Goal: Book appointment/travel/reservation

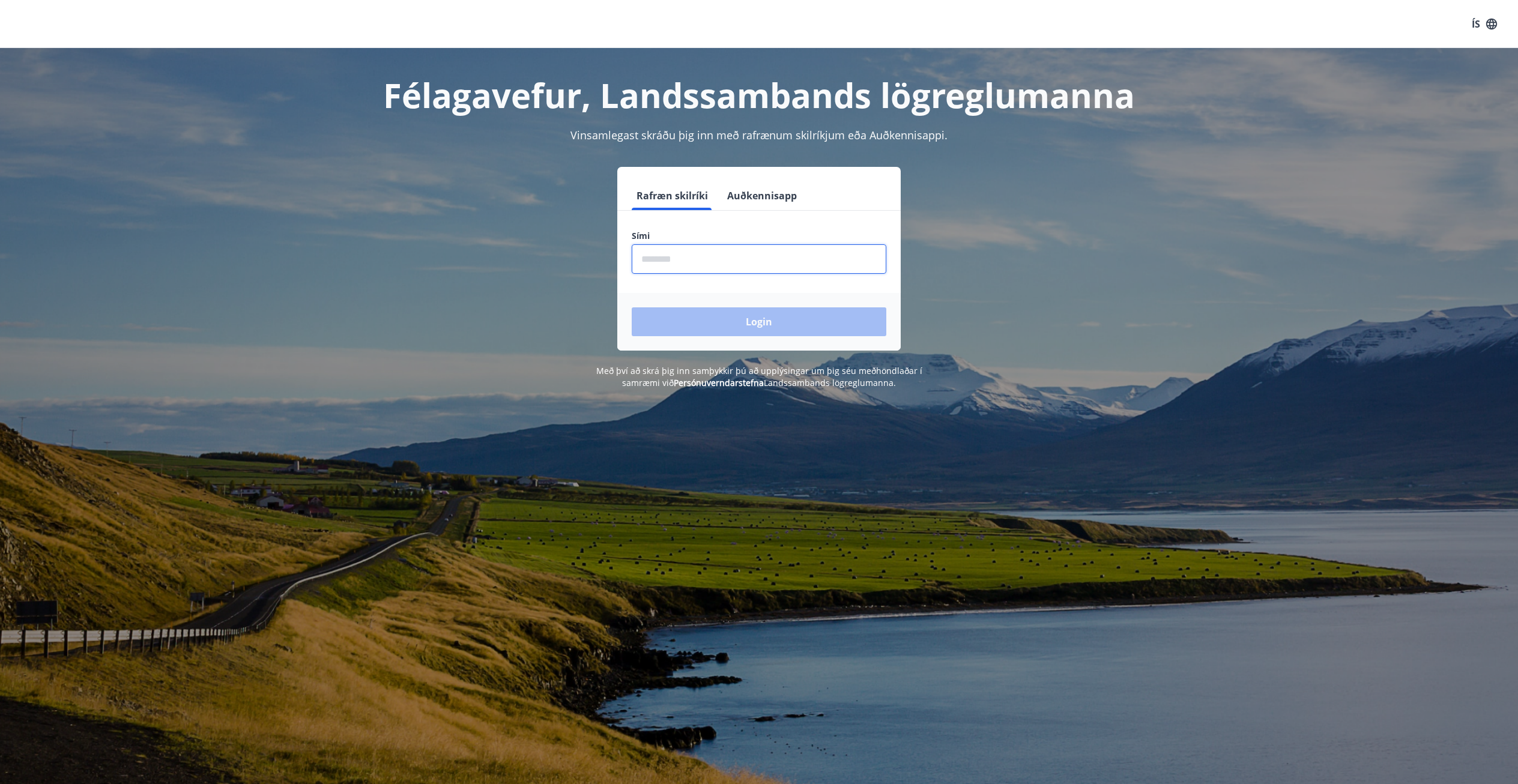
click at [742, 258] on input "phone" at bounding box center [759, 258] width 255 height 29
type input "********"
click at [749, 325] on button "Login" at bounding box center [759, 321] width 255 height 29
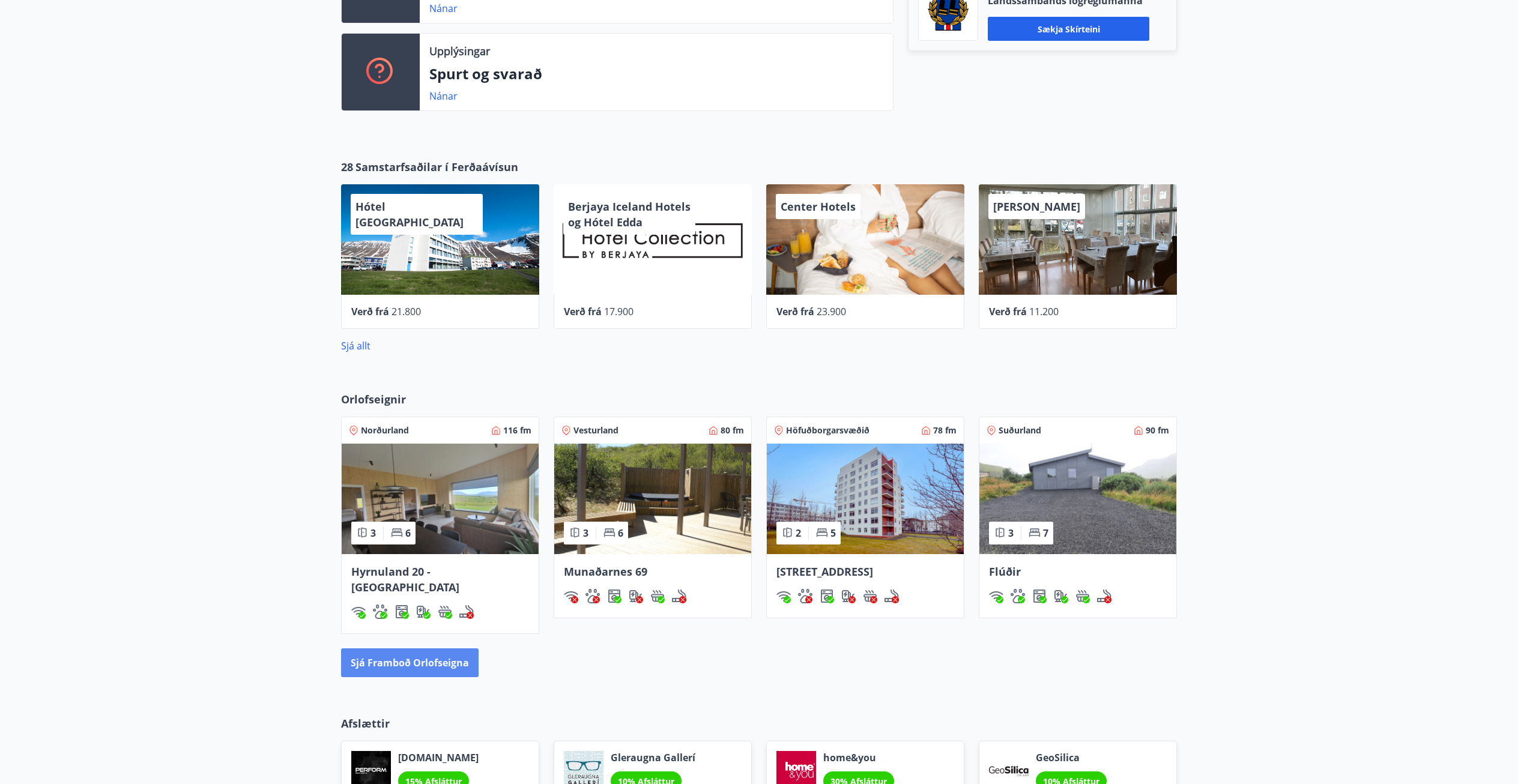
scroll to position [540, 0]
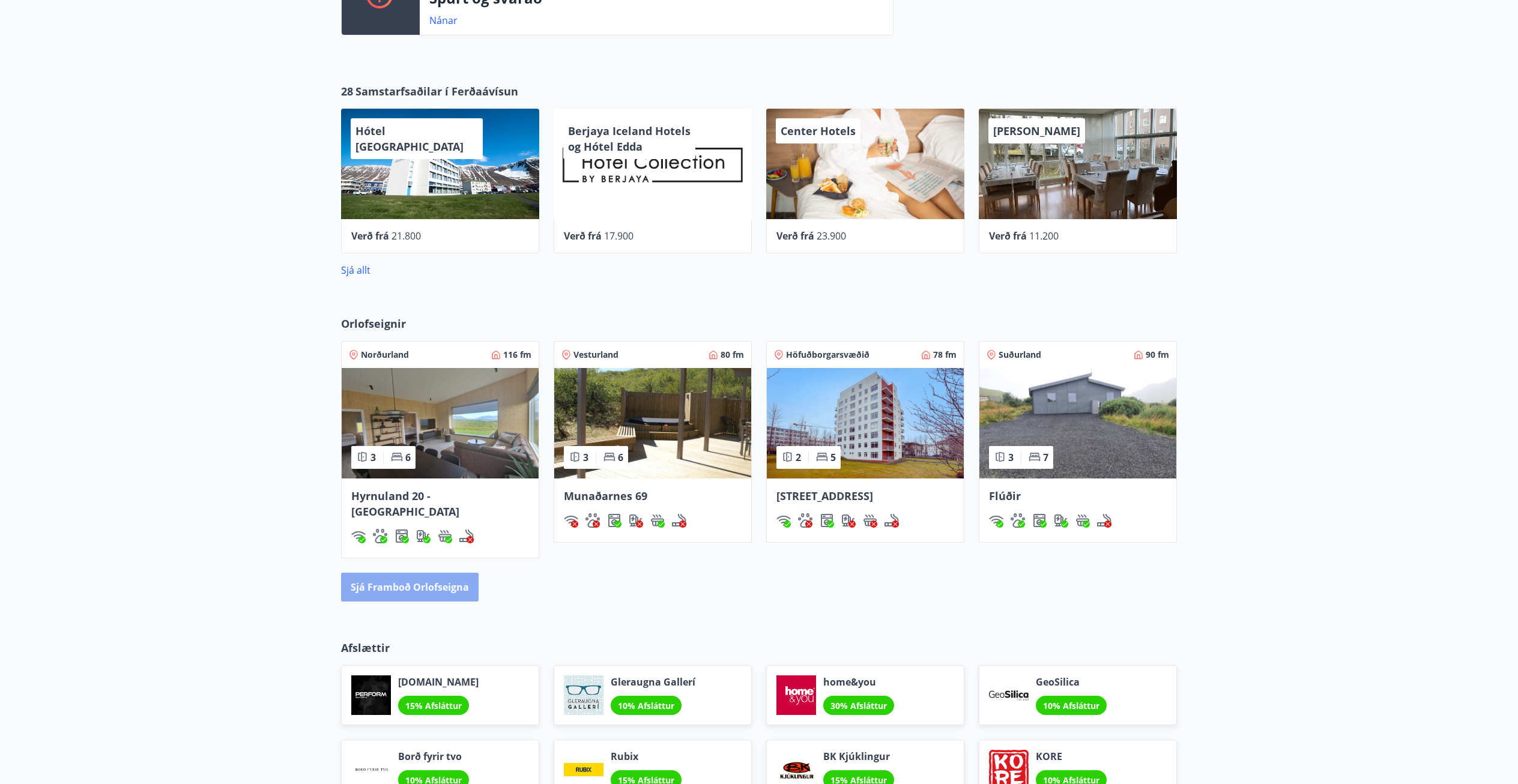
click at [408, 575] on button "Sjá framboð orlofseigna" at bounding box center [410, 587] width 137 height 29
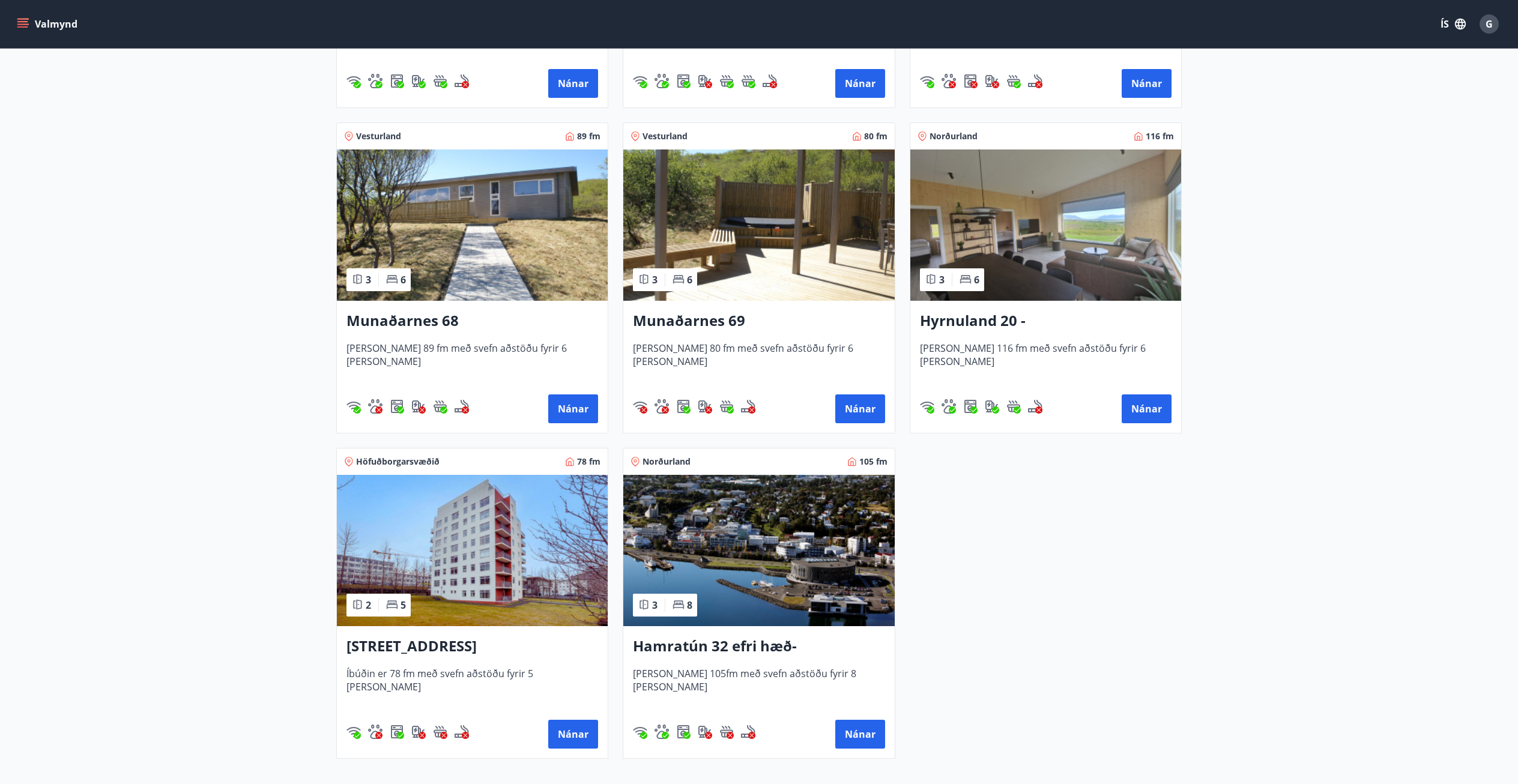
scroll to position [430, 0]
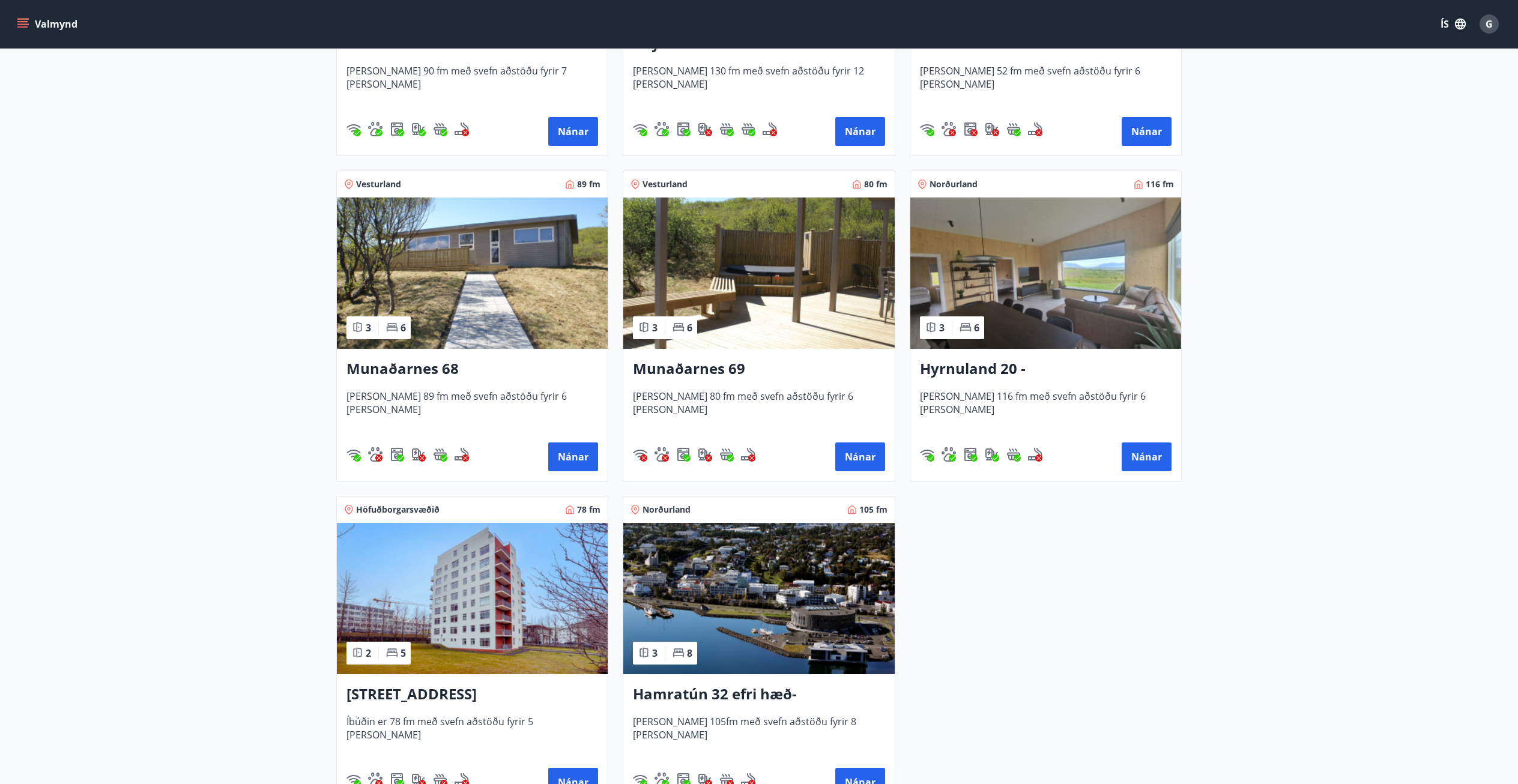
click at [1057, 306] on img at bounding box center [1046, 273] width 271 height 151
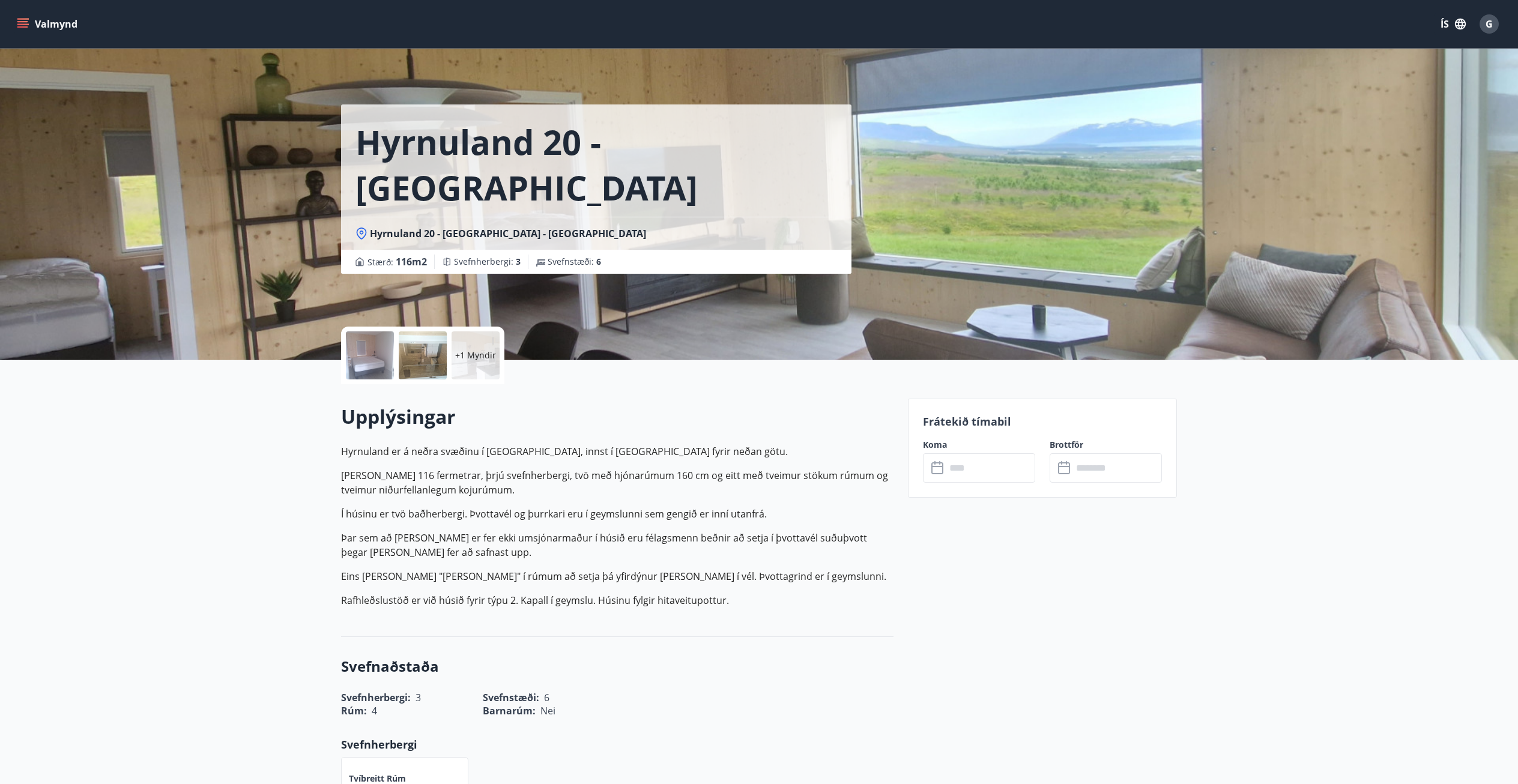
click at [1010, 469] on input "text" at bounding box center [990, 468] width 89 height 29
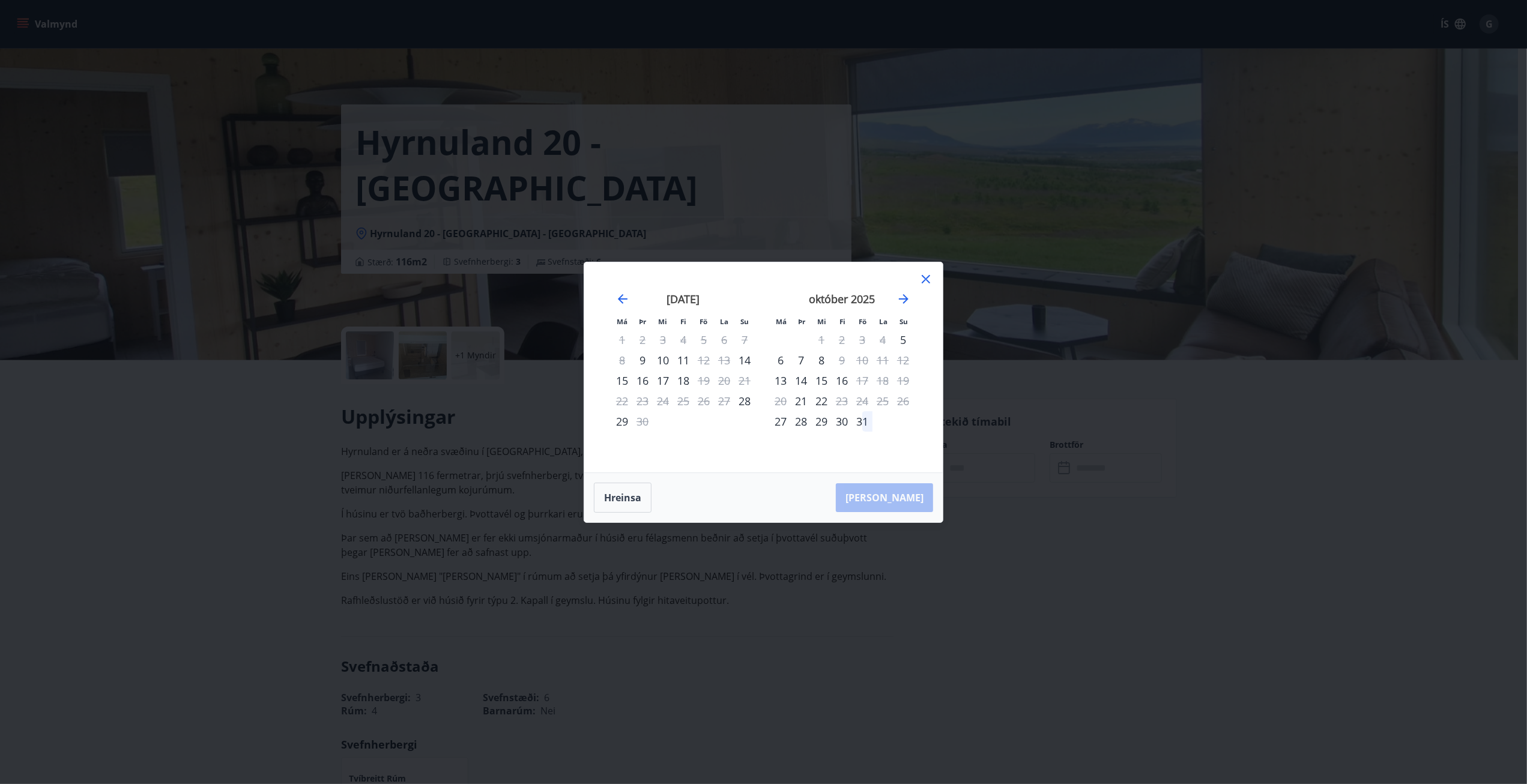
drag, startPoint x: 925, startPoint y: 301, endPoint x: 912, endPoint y: 298, distance: 13.3
click at [923, 301] on div "[DATE] 1 2 3 4 5 6 7 8 9 10 11 12 13 14 15 16 17 18 19 20 21 22 23 24 25 26 27 …" at bounding box center [922, 375] width 636 height 197
click at [912, 298] on div "október 2025" at bounding box center [842, 303] width 143 height 53
click at [904, 296] on icon "Move forward to switch to the next month." at bounding box center [903, 298] width 9 height 9
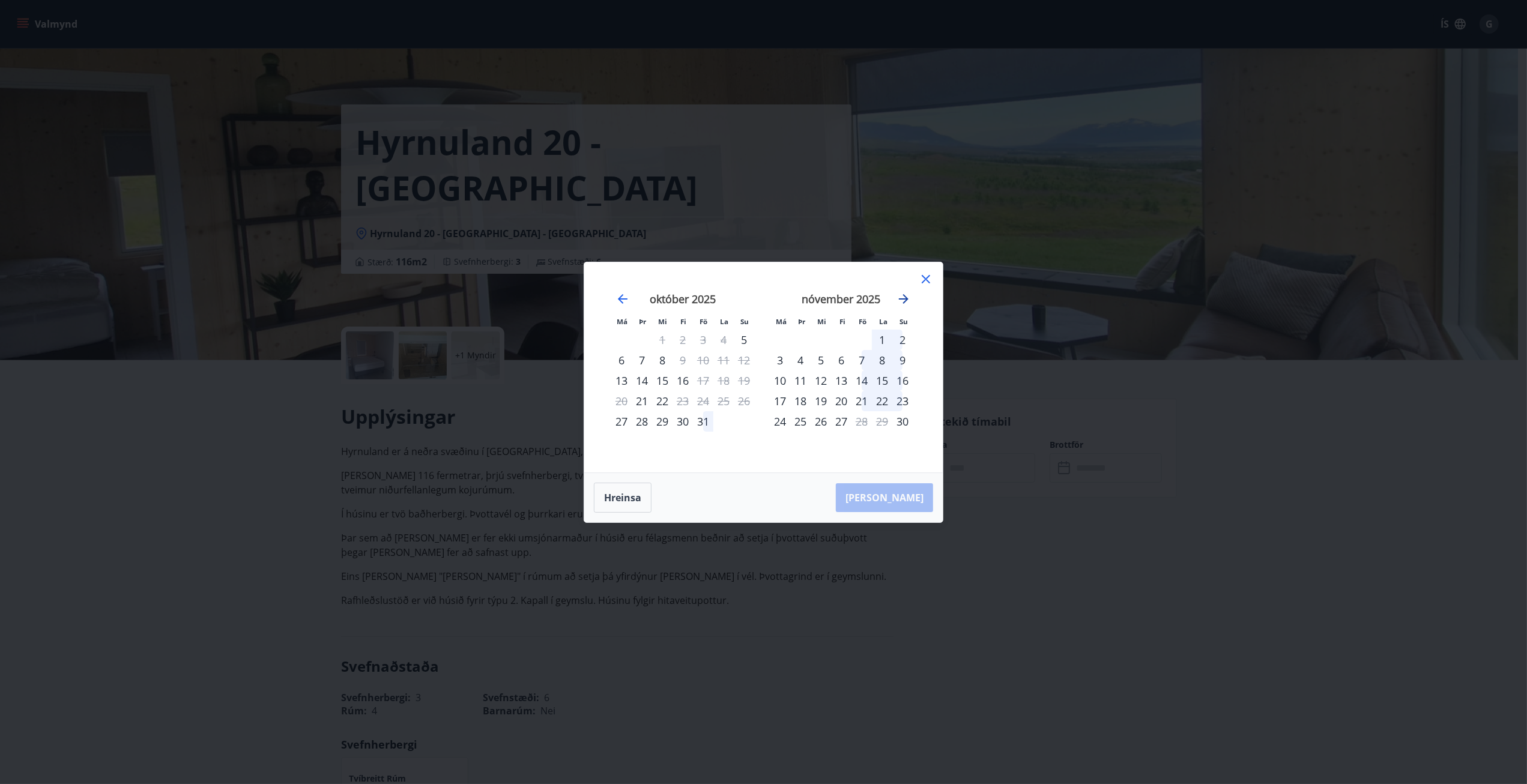
click at [904, 296] on icon "Move forward to switch to the next month." at bounding box center [903, 298] width 9 height 9
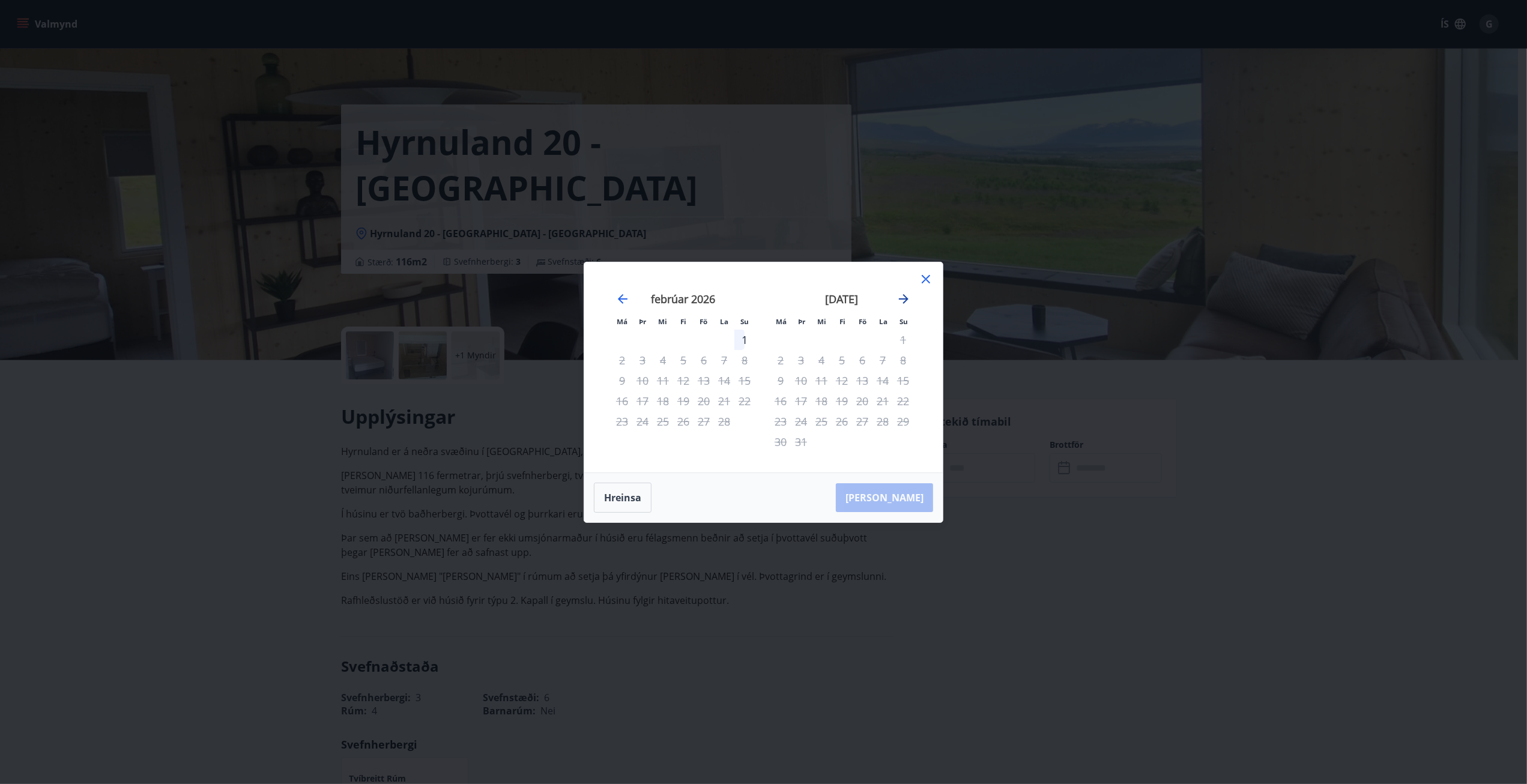
click at [907, 300] on icon "Move forward to switch to the next month." at bounding box center [903, 298] width 14 height 14
click at [908, 300] on icon "Move forward to switch to the next month." at bounding box center [903, 298] width 9 height 9
click at [908, 298] on icon "Move forward to switch to the next month." at bounding box center [903, 298] width 14 height 14
click at [743, 381] on div "17" at bounding box center [744, 380] width 21 height 21
click at [924, 277] on icon at bounding box center [926, 278] width 8 height 8
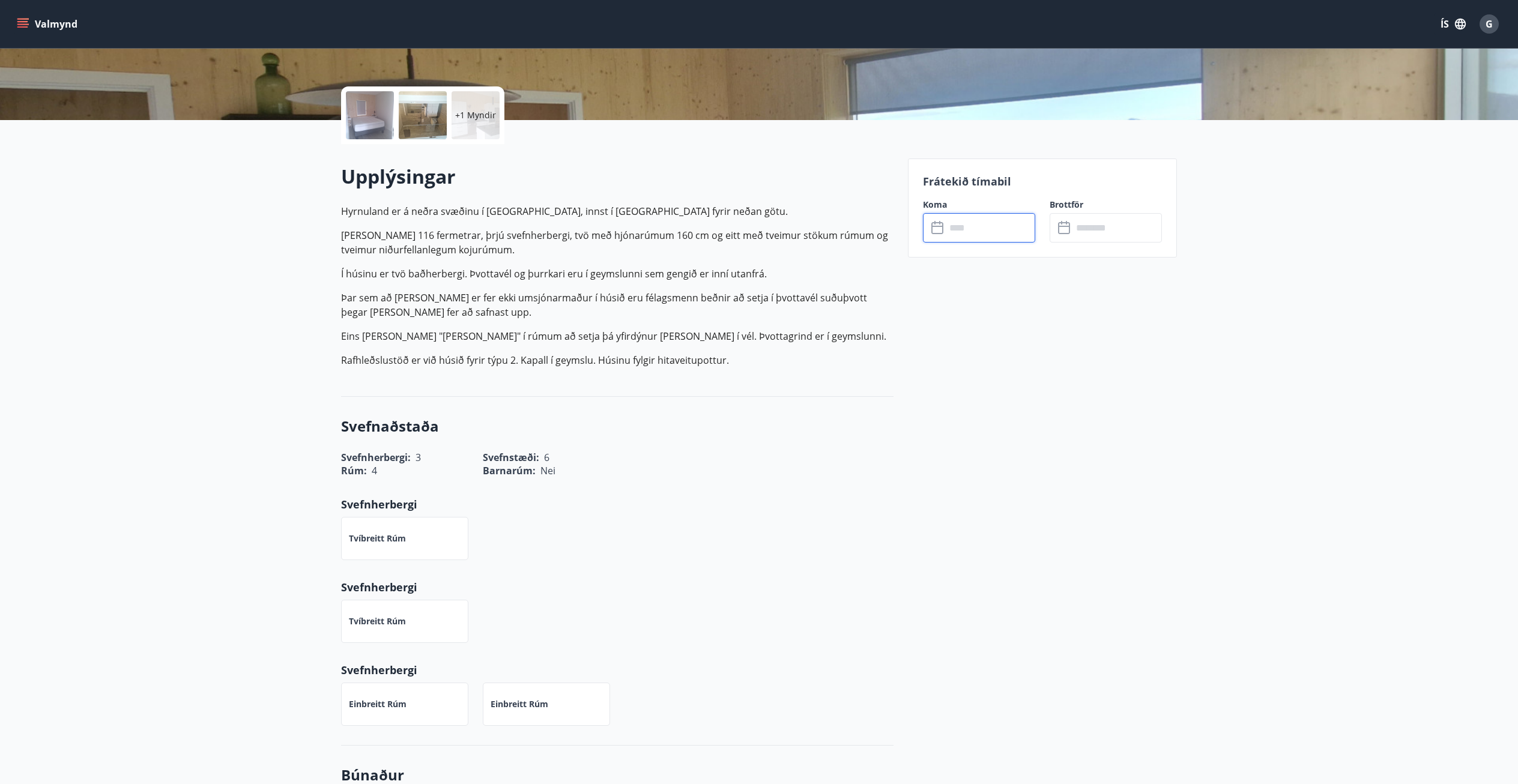
scroll to position [300, 0]
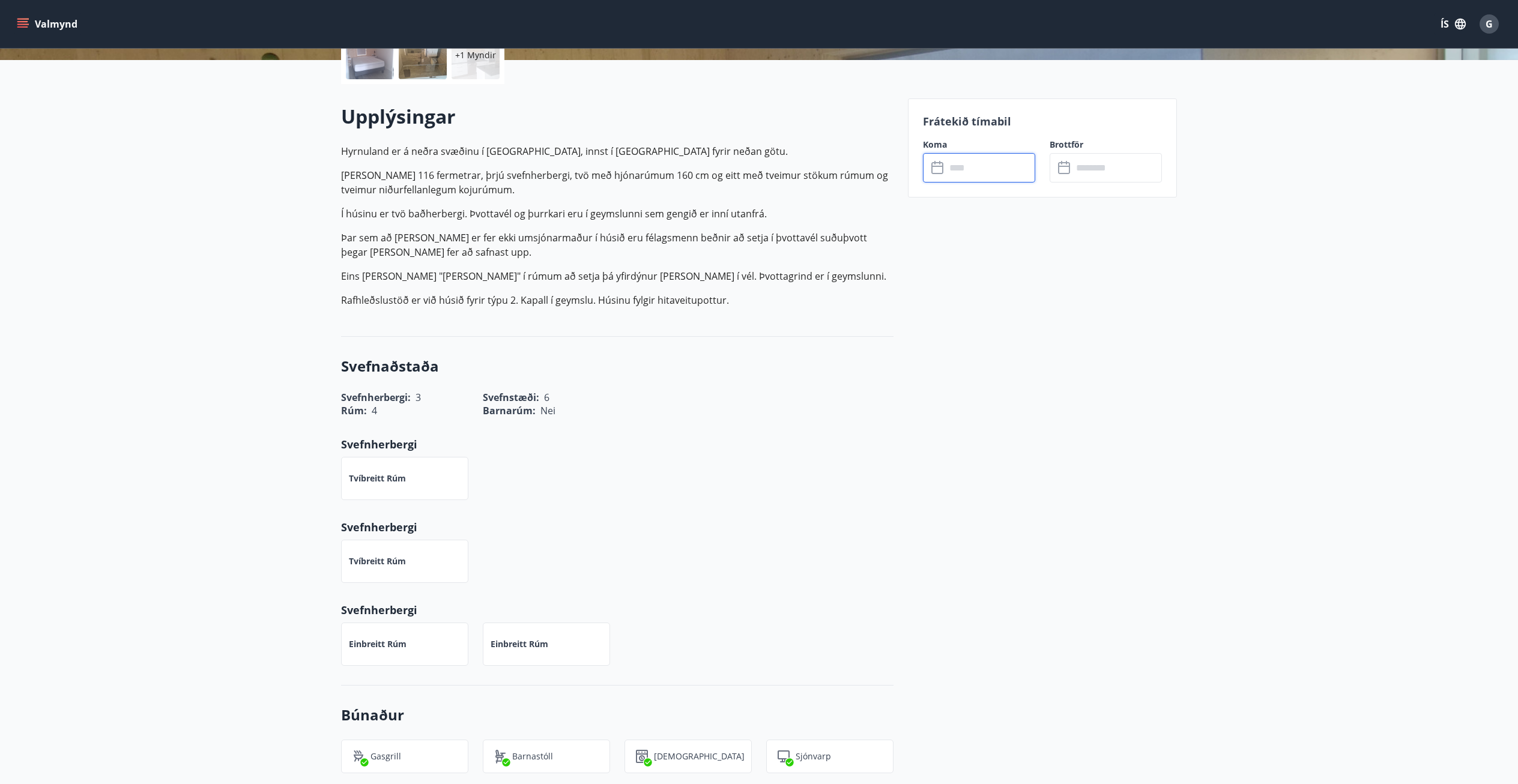
drag, startPoint x: 627, startPoint y: 251, endPoint x: 640, endPoint y: 225, distance: 29.1
